Goal: Information Seeking & Learning: Find specific fact

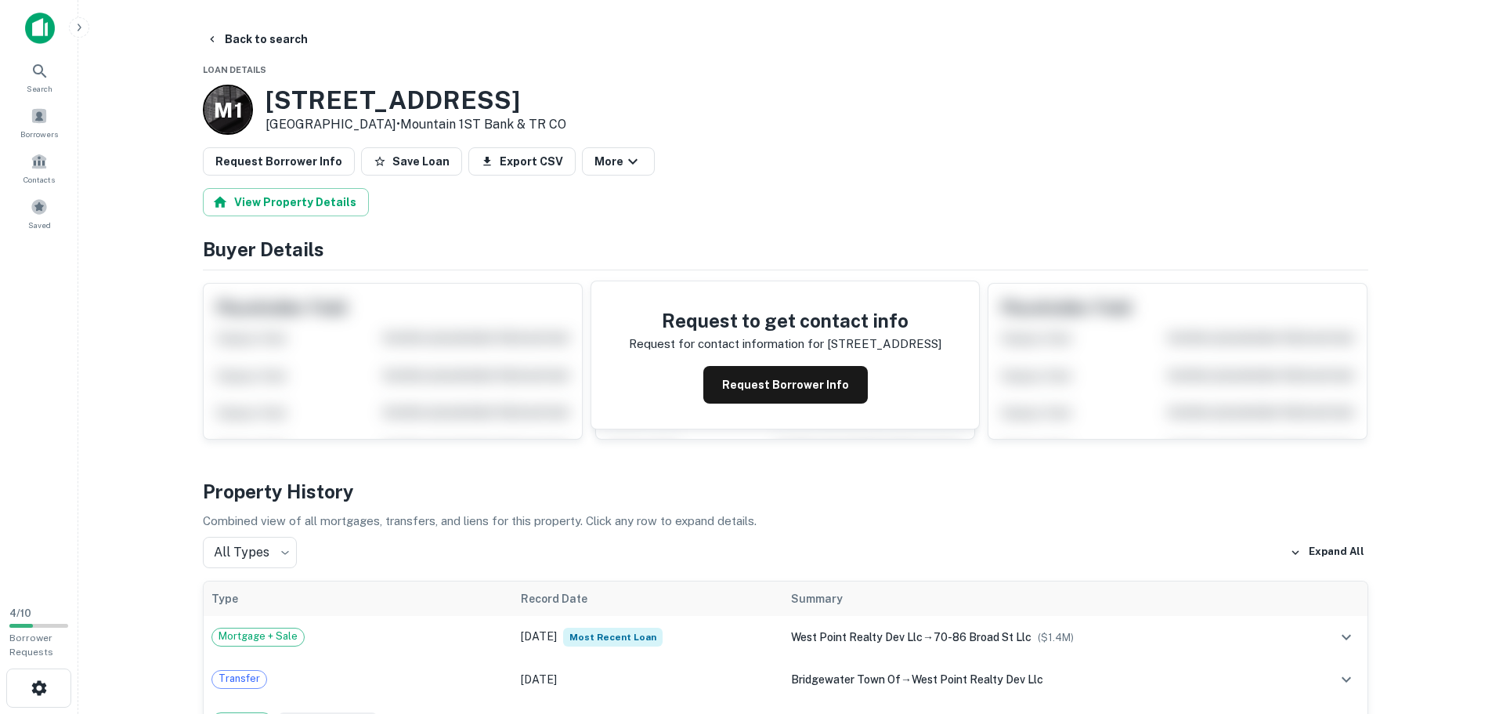
scroll to position [157, 0]
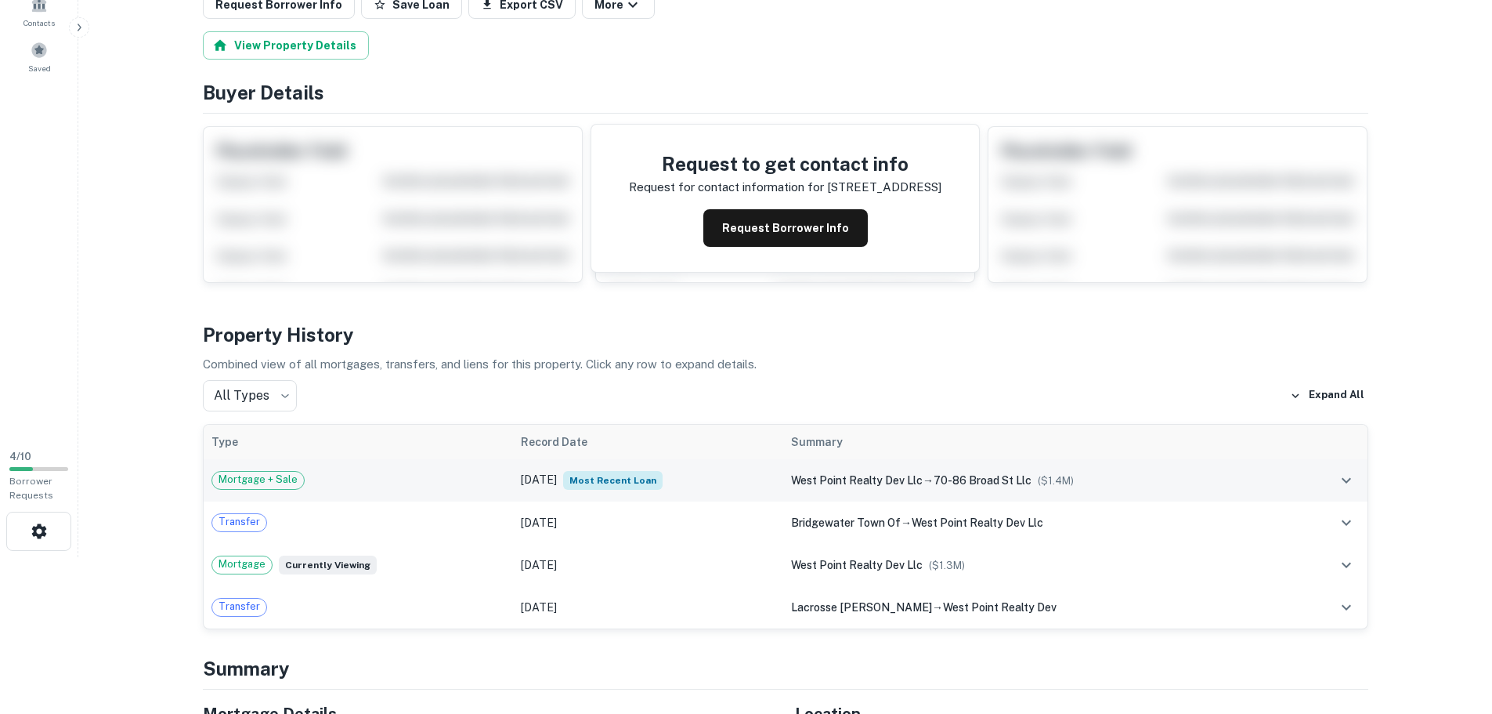
click at [525, 475] on td "[DATE] Most Recent Loan" at bounding box center [648, 480] width 270 height 42
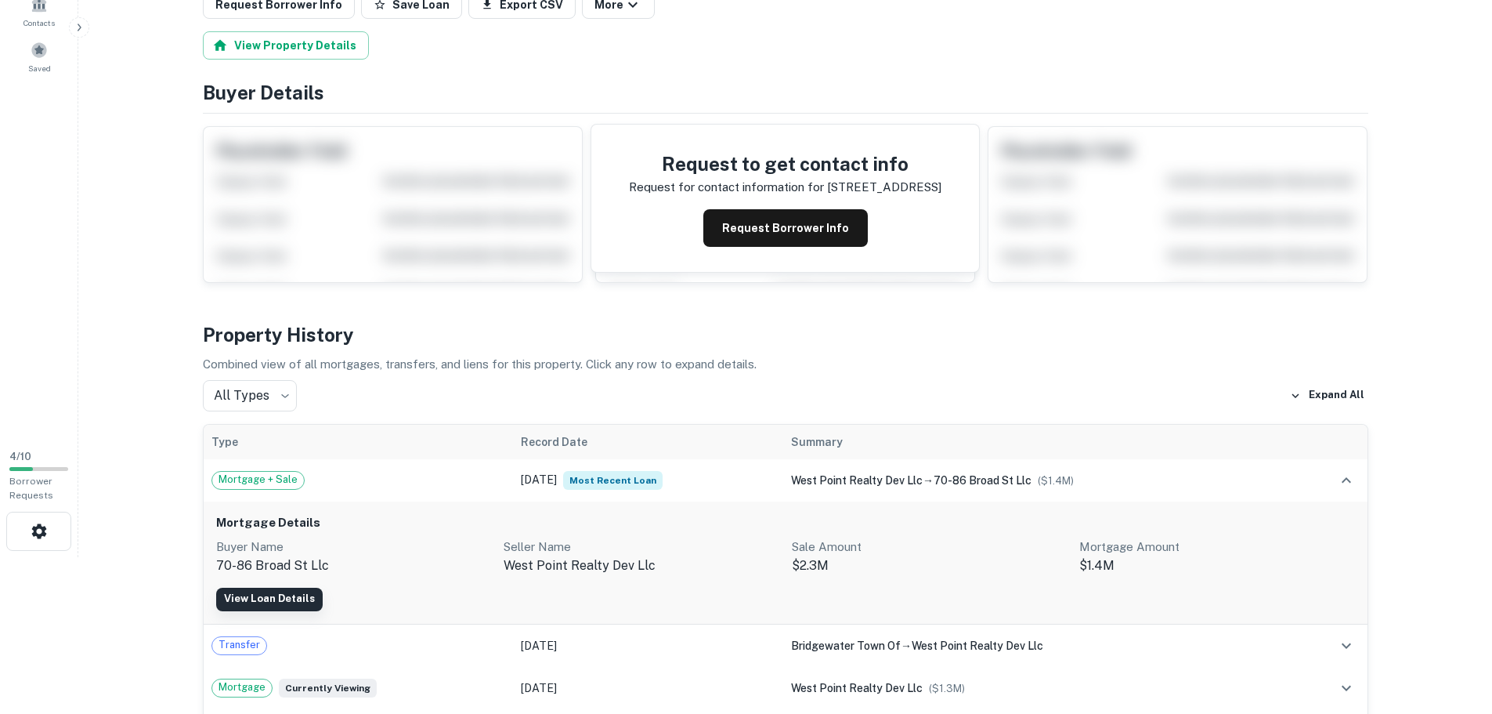
click at [277, 598] on link "View Loan Details" at bounding box center [269, 598] width 107 height 23
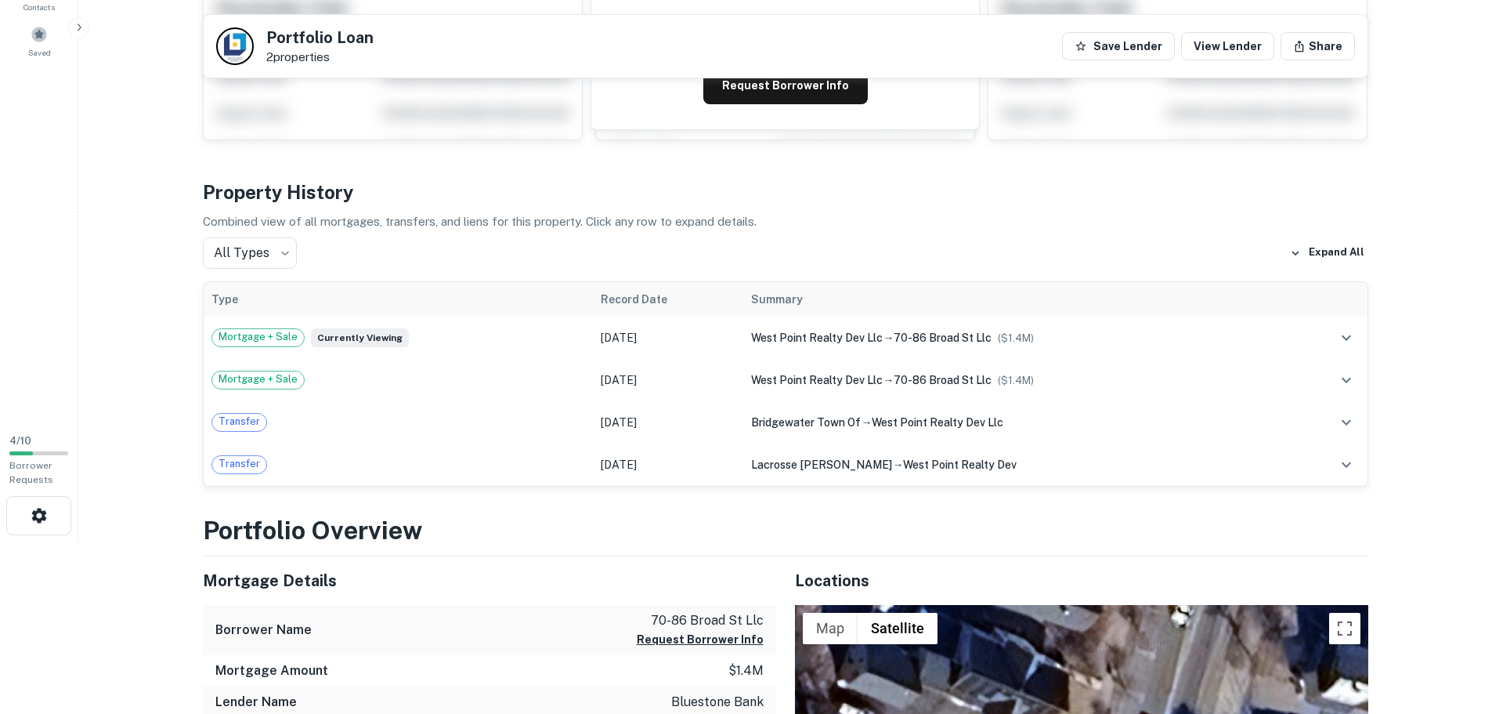
scroll to position [235, 0]
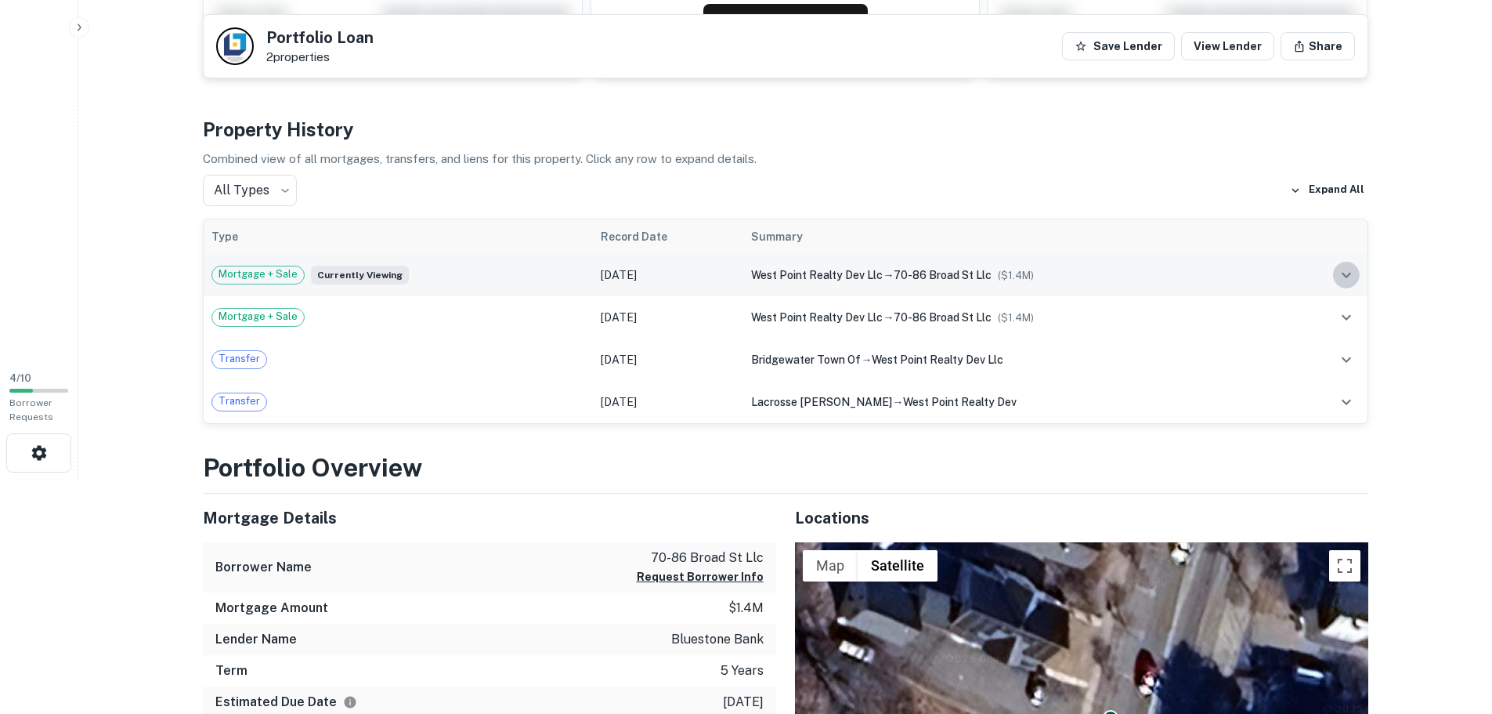
click at [1357, 278] on button "expand row" at bounding box center [1346, 275] width 27 height 27
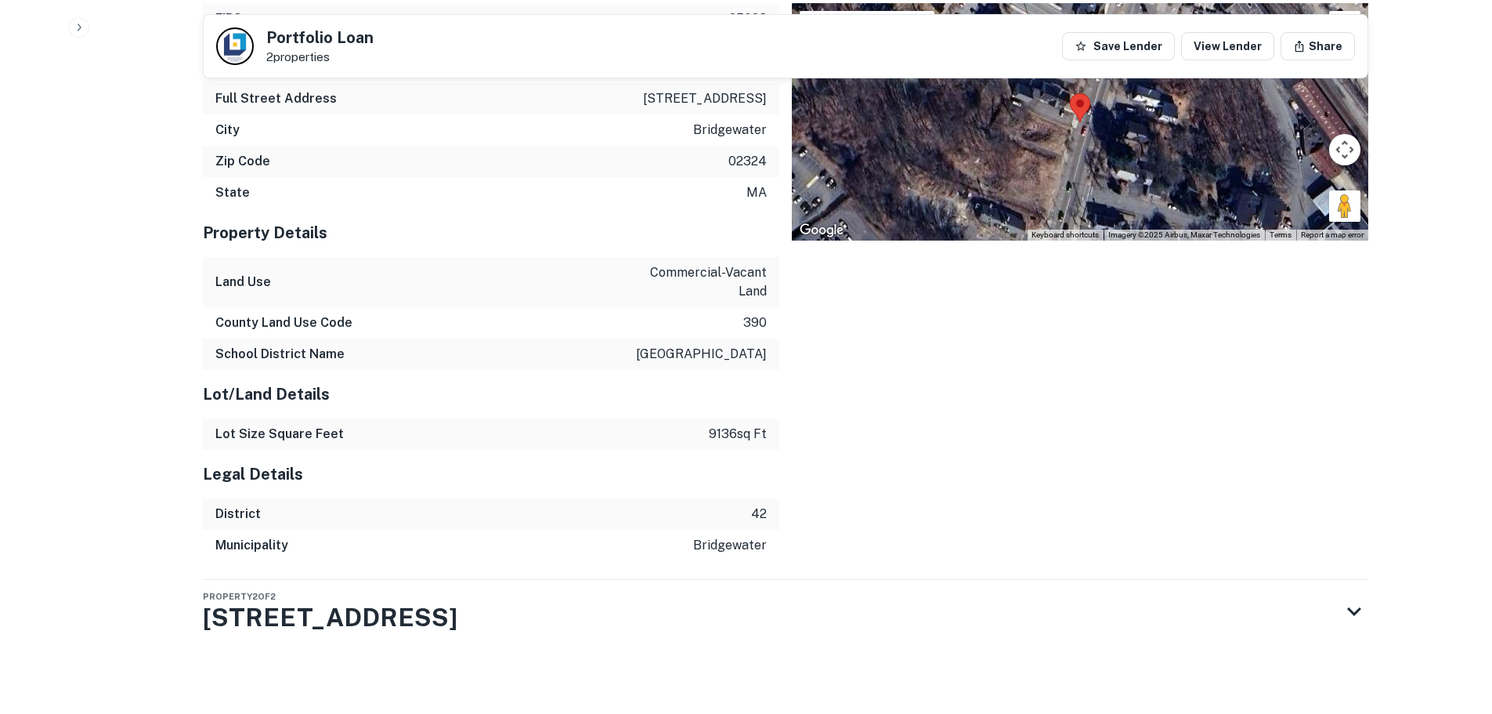
scroll to position [1640, 0]
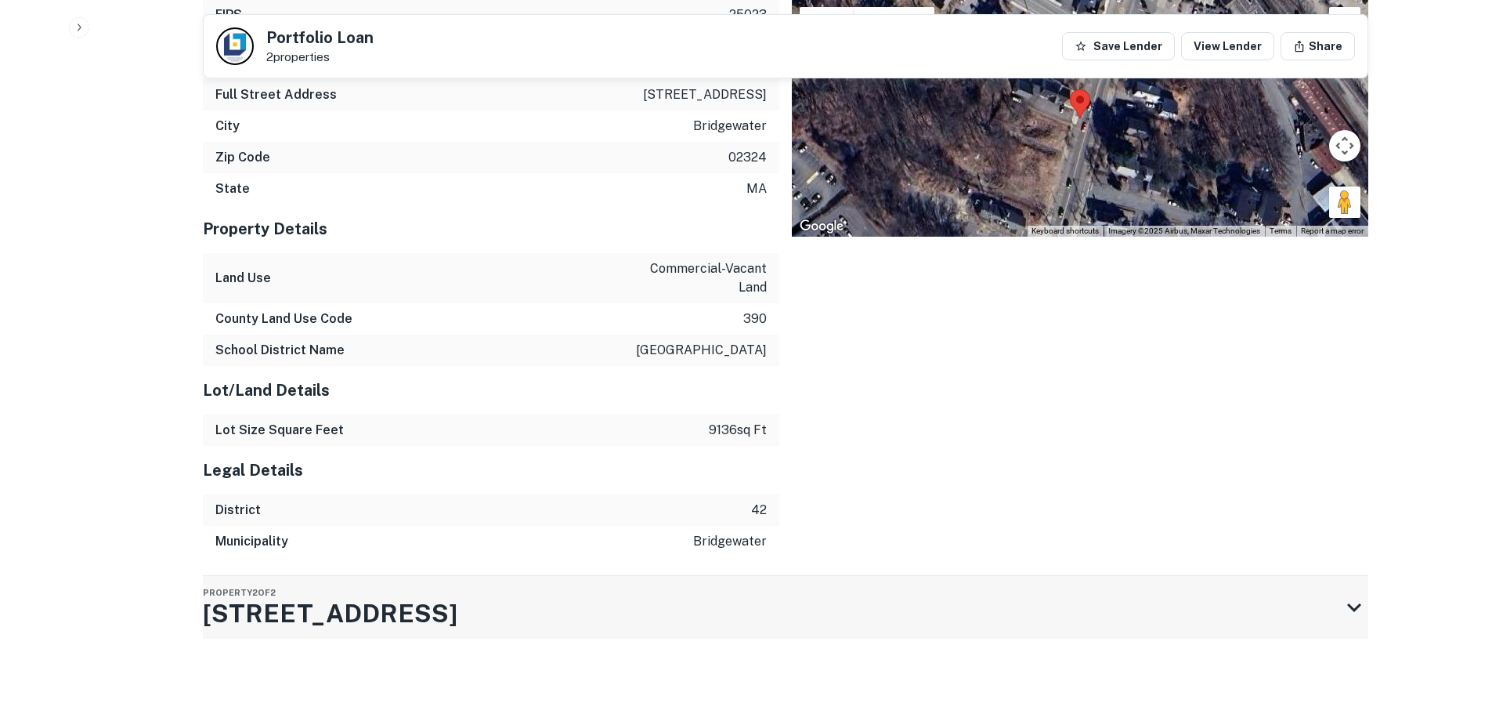
click at [1339, 620] on div "Property 2 of [STREET_ADDRESS]" at bounding box center [771, 607] width 1137 height 63
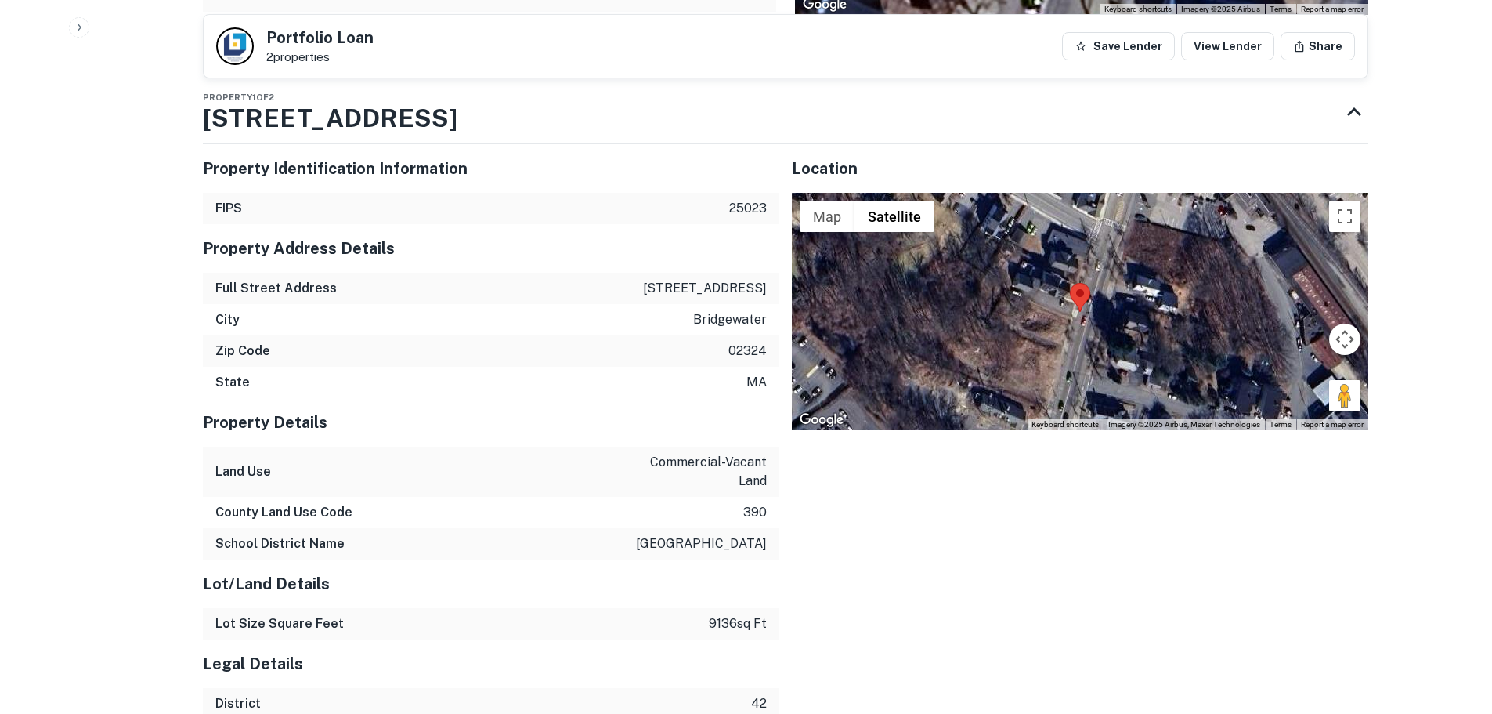
scroll to position [1424, 0]
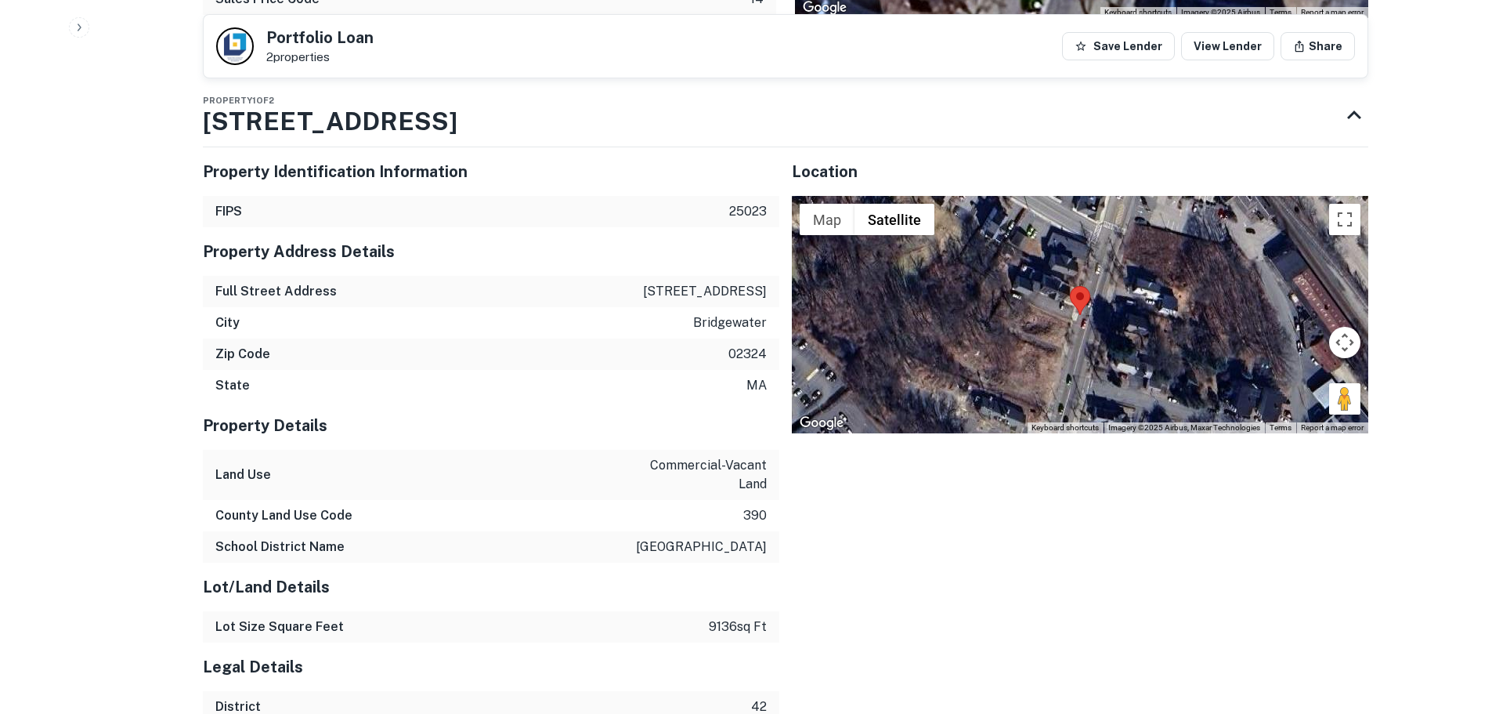
drag, startPoint x: 706, startPoint y: 324, endPoint x: 722, endPoint y: 320, distance: 16.9
click at [721, 320] on p "bridgewater" at bounding box center [730, 322] width 74 height 19
drag, startPoint x: 690, startPoint y: 287, endPoint x: 767, endPoint y: 287, distance: 76.8
click at [767, 287] on div "Full Street Address [STREET_ADDRESS]" at bounding box center [491, 291] width 577 height 31
copy p "[STREET_ADDRESS]"
